Goal: Information Seeking & Learning: Learn about a topic

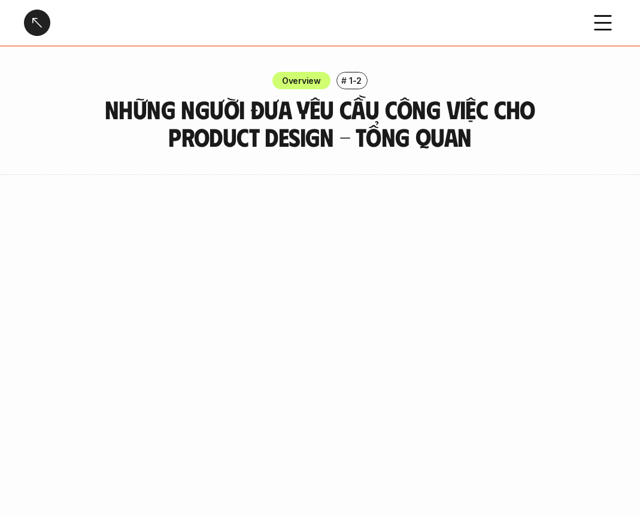
scroll to position [1025, 0]
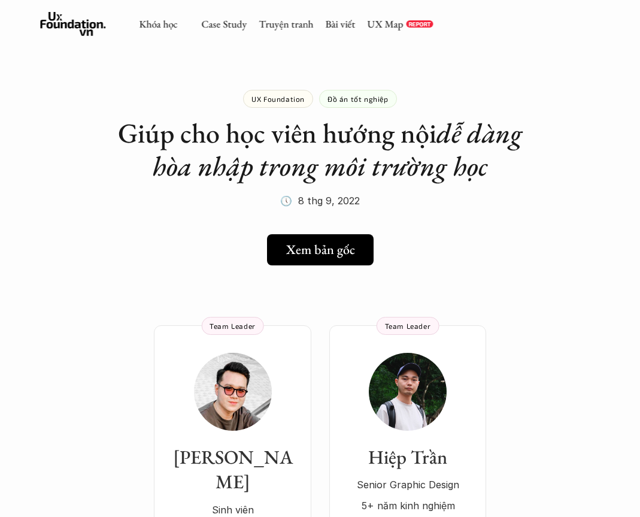
scroll to position [76, 0]
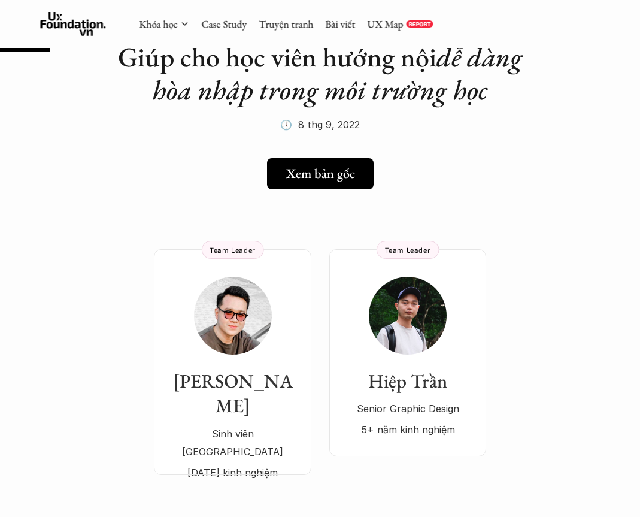
click at [236, 26] on link "Case Study" at bounding box center [223, 23] width 45 height 13
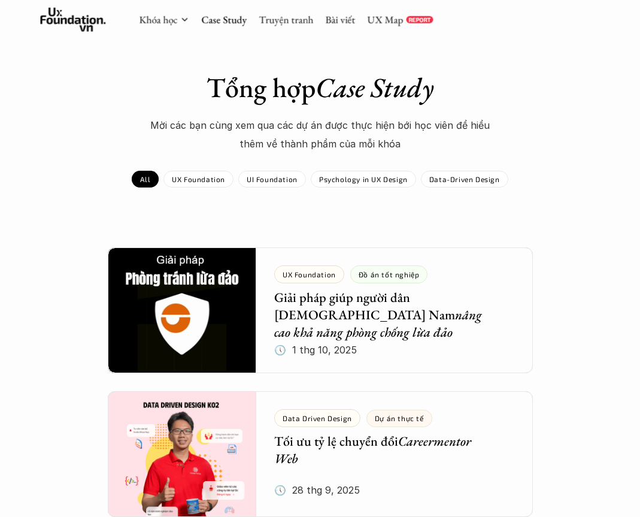
scroll to position [28, 0]
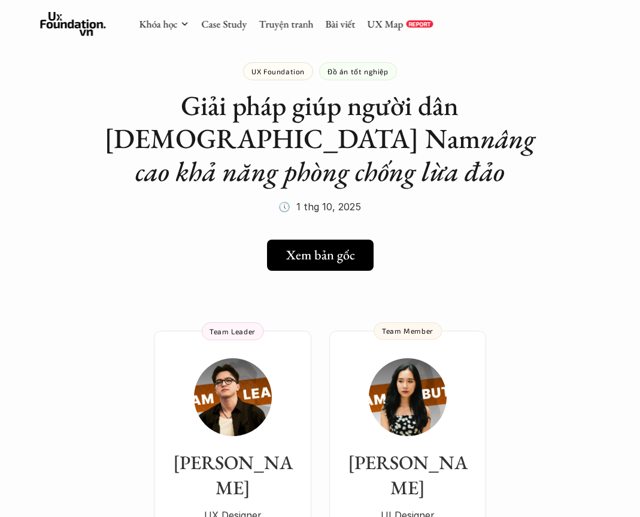
click at [363, 341] on link "Hồng Ý UI Designer 3+ năm kinh nghiệm Team Member" at bounding box center [407, 446] width 157 height 232
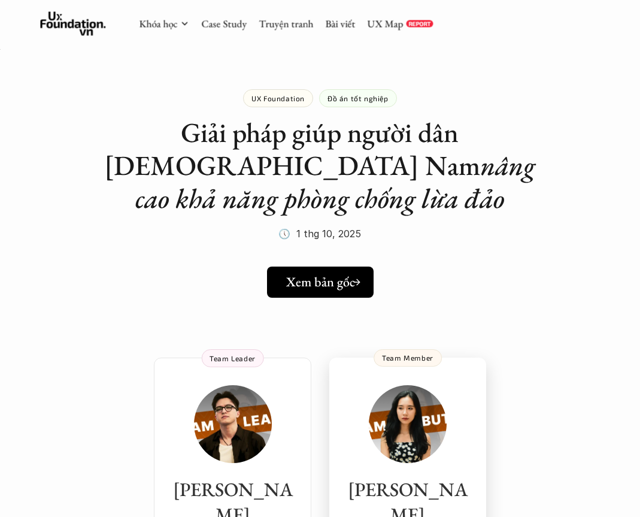
scroll to position [1, 0]
click at [357, 266] on link "Xem bản gốc" at bounding box center [320, 281] width 107 height 31
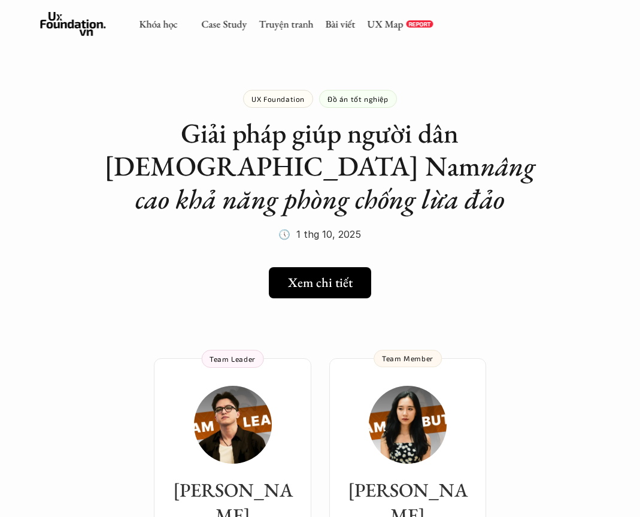
scroll to position [1, 0]
